Goal: Check status: Check status

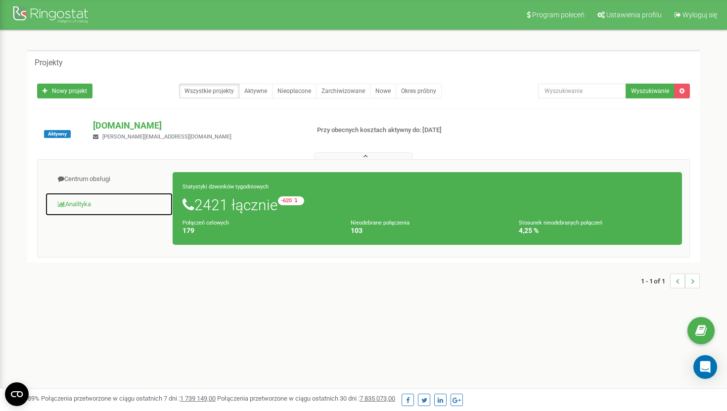
click at [93, 199] on link "Analityka" at bounding box center [109, 204] width 128 height 24
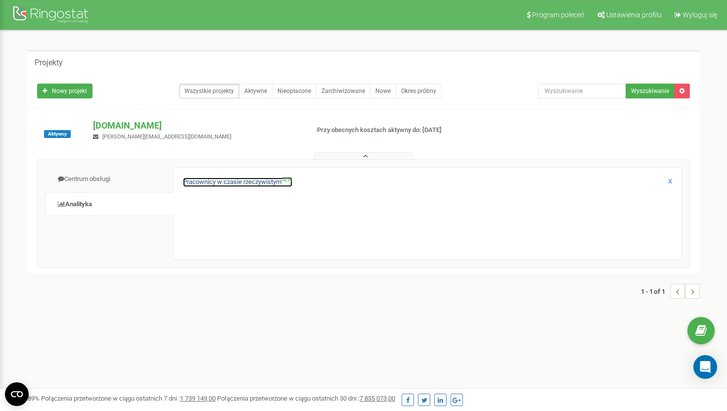
click at [211, 182] on link "Pracownicy w czasie rzeczywistym NEW" at bounding box center [237, 182] width 109 height 9
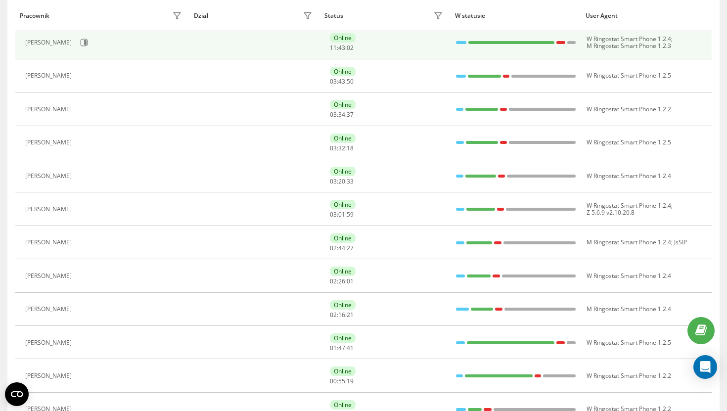
scroll to position [183, 0]
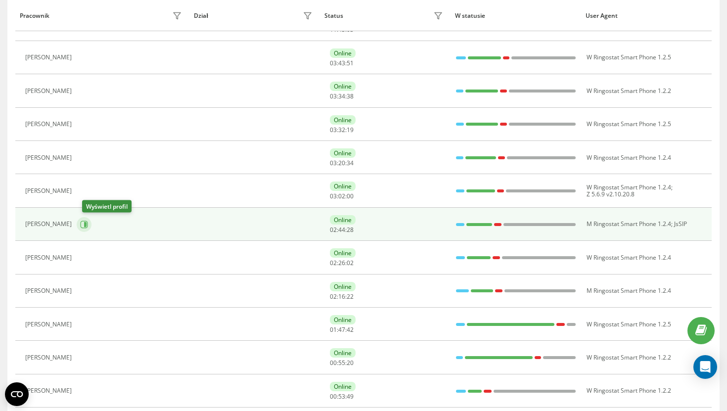
click at [87, 230] on button at bounding box center [84, 224] width 15 height 15
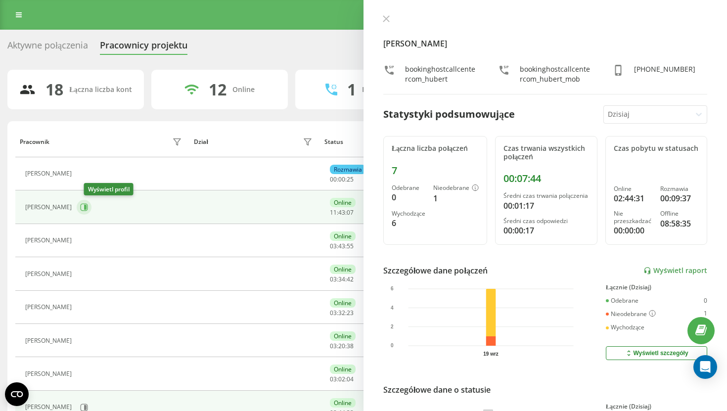
click at [91, 208] on button at bounding box center [84, 207] width 15 height 15
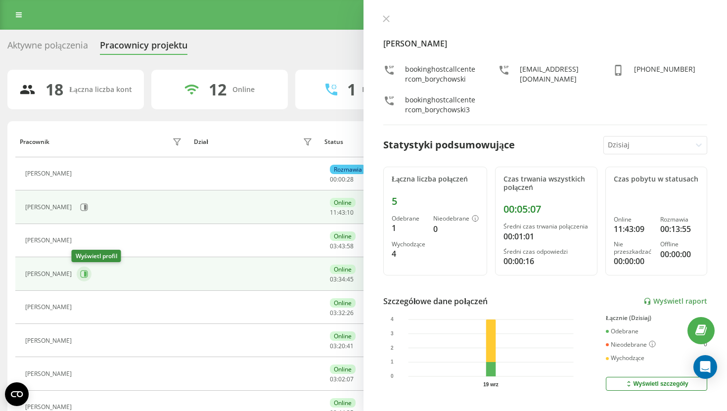
click at [85, 272] on button at bounding box center [84, 274] width 15 height 15
